Goal: Information Seeking & Learning: Learn about a topic

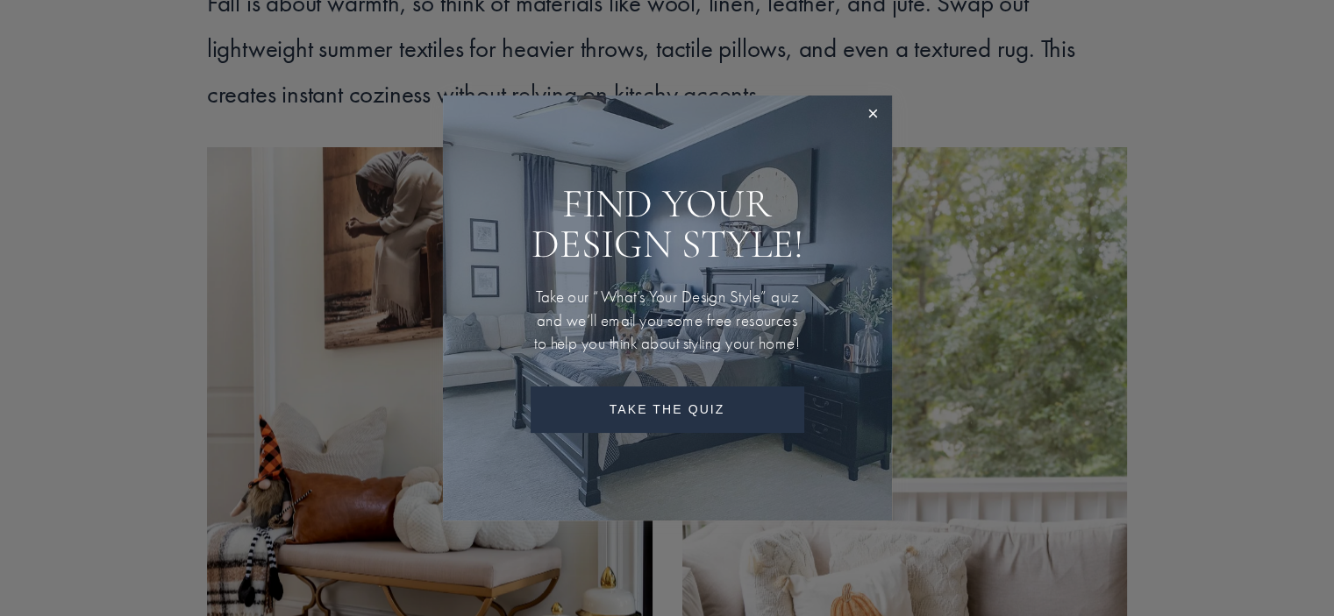
scroll to position [4029, 0]
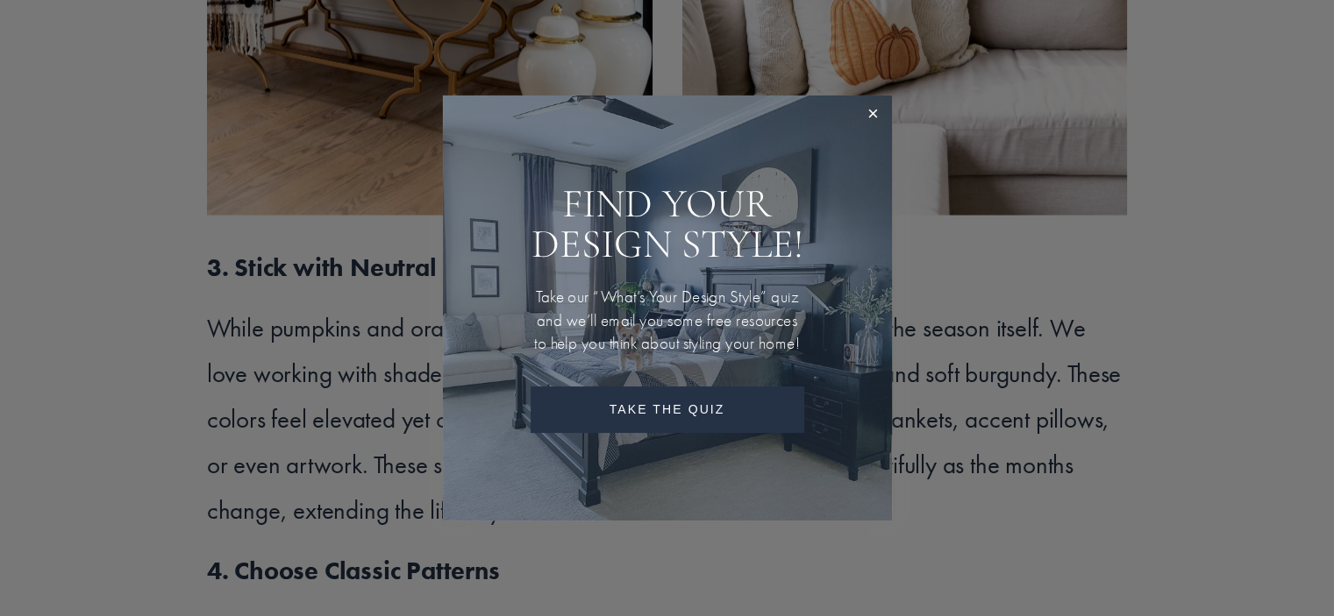
drag, startPoint x: 1340, startPoint y: 36, endPoint x: 1340, endPoint y: 168, distance: 132.4
click at [873, 98] on link "Close" at bounding box center [873, 114] width 32 height 32
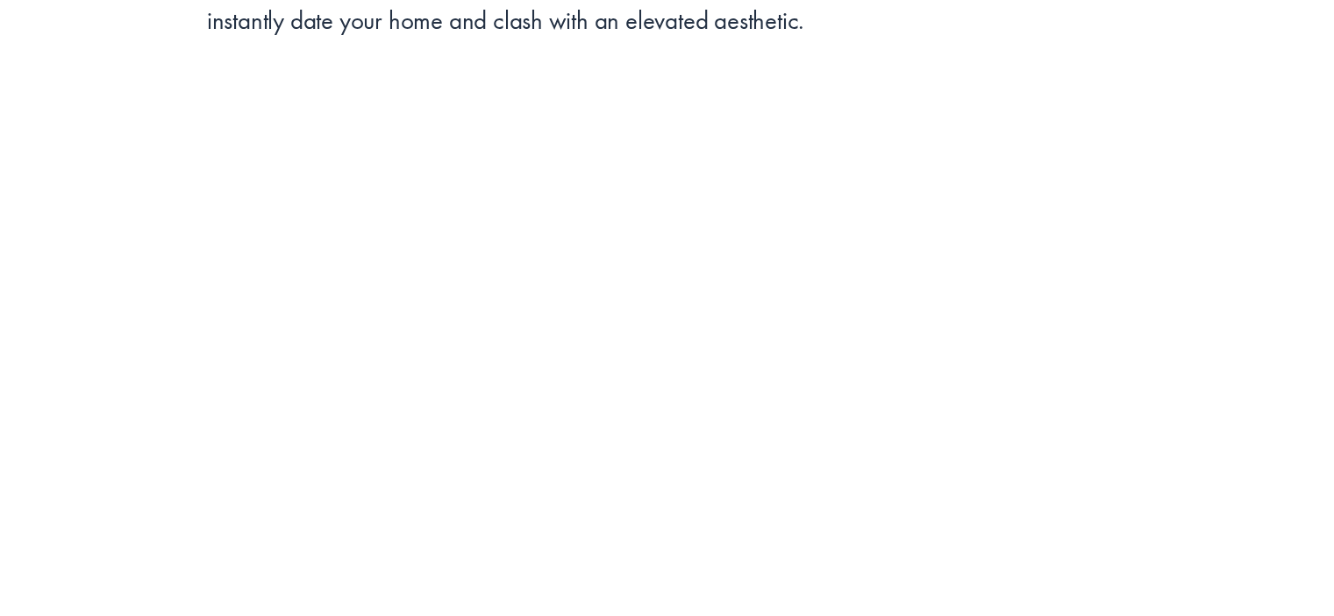
scroll to position [8185, 0]
